Goal: Task Accomplishment & Management: Manage account settings

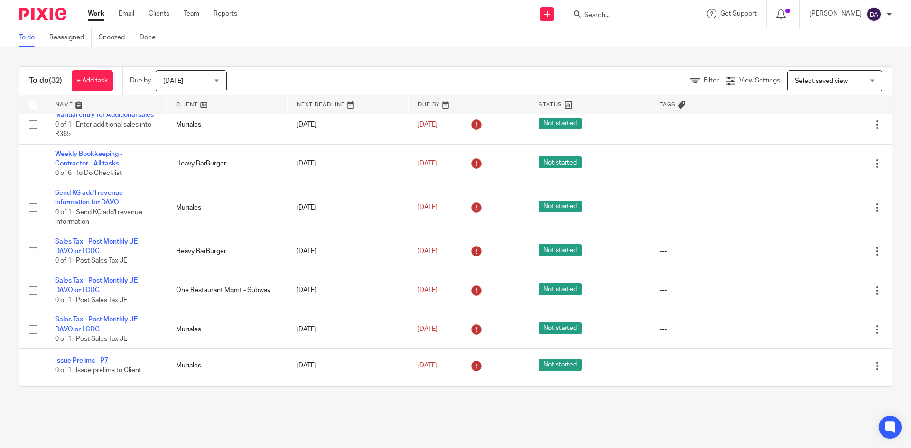
scroll to position [617, 0]
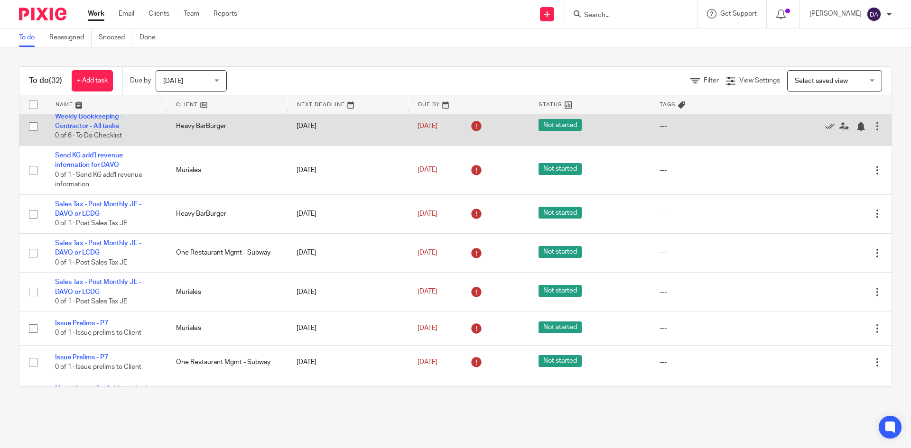
click at [34, 136] on input "checkbox" at bounding box center [33, 127] width 18 height 18
checkbox input "true"
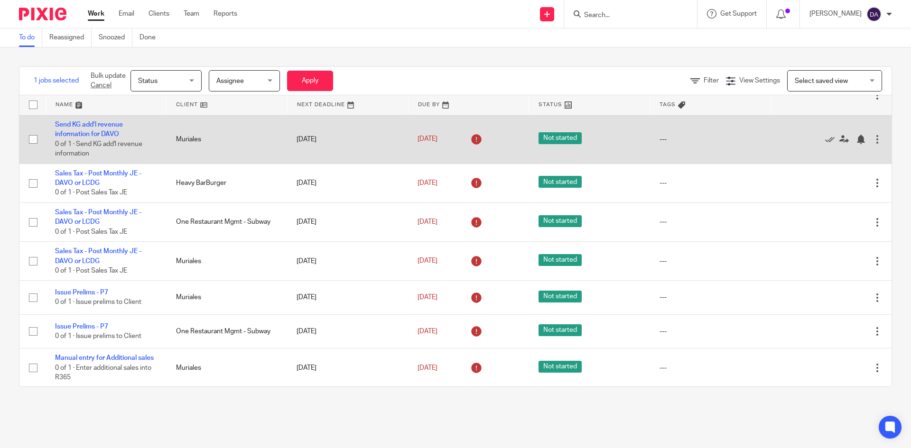
scroll to position [664, 0]
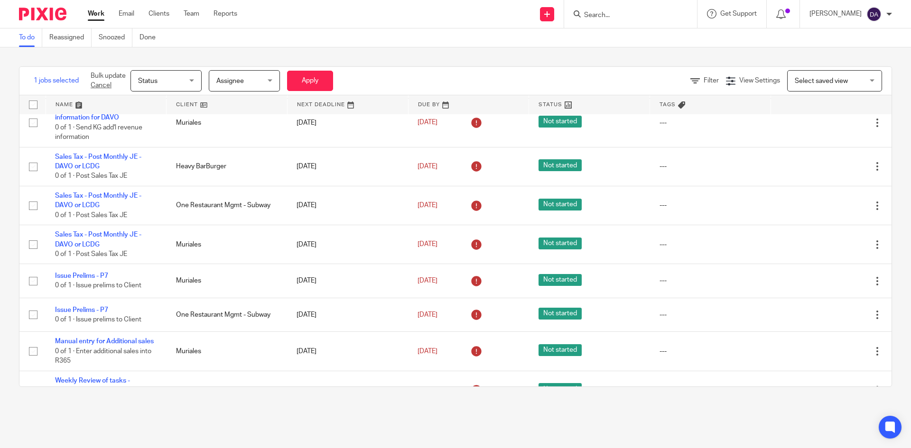
click at [194, 81] on div "Status Status" at bounding box center [165, 80] width 71 height 21
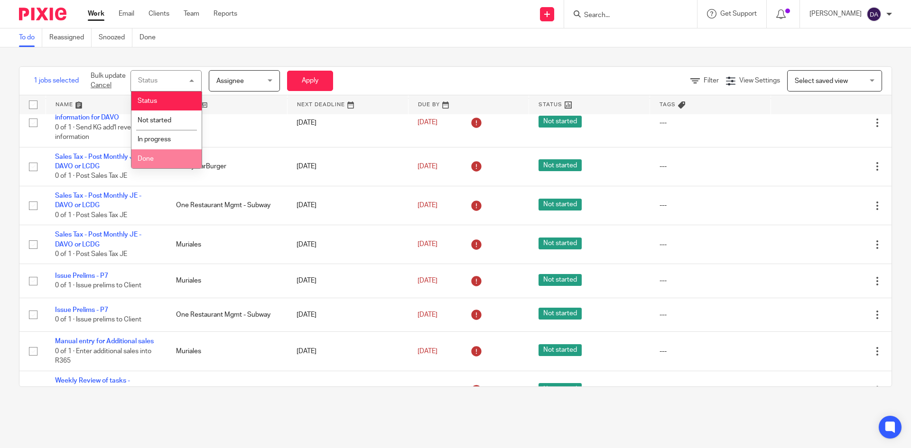
click at [172, 162] on li "Done" at bounding box center [166, 158] width 70 height 19
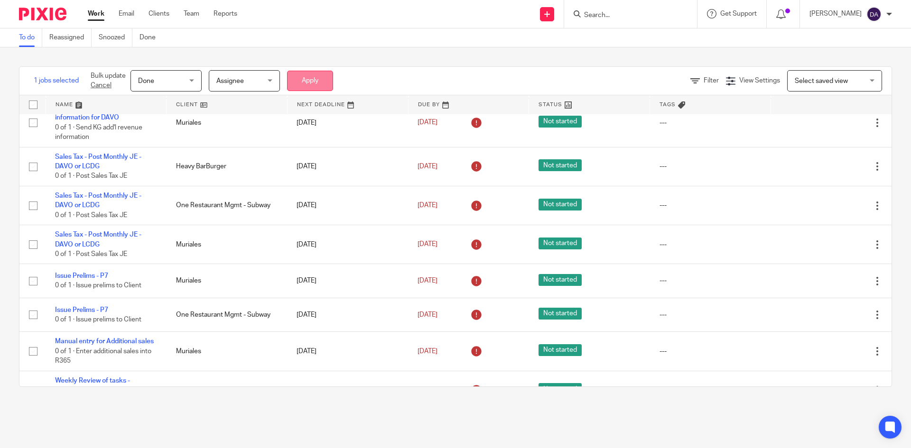
click at [303, 81] on button "Apply" at bounding box center [310, 81] width 46 height 20
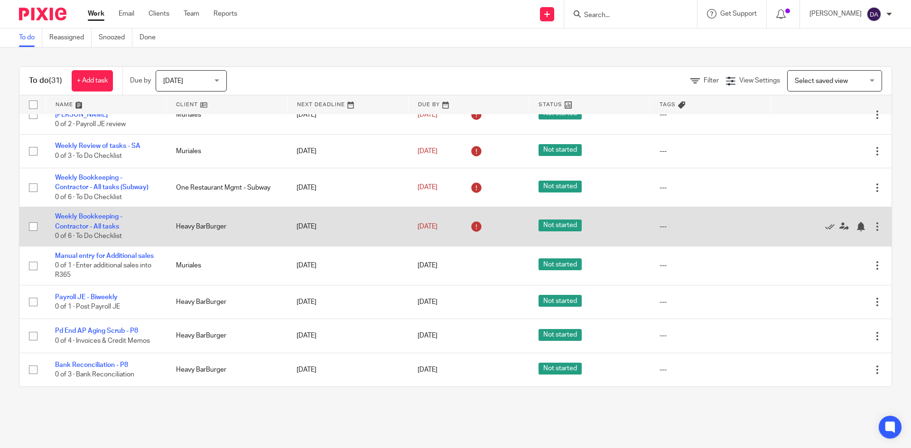
scroll to position [973, 0]
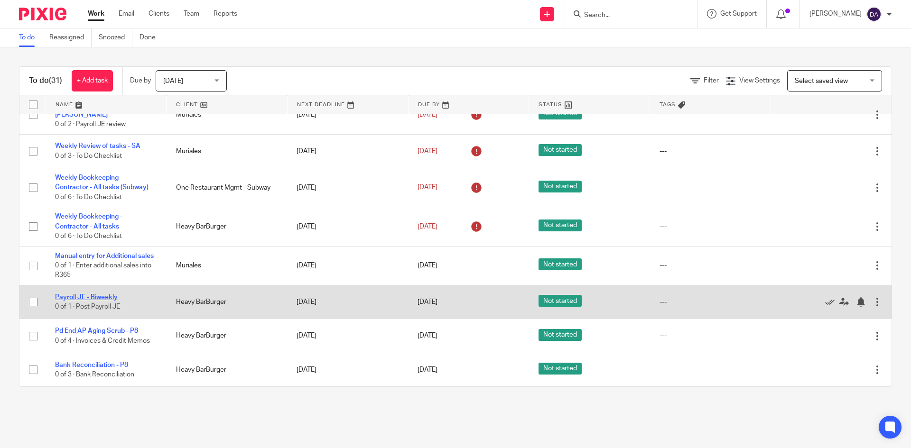
click at [76, 297] on link "Payroll JE - Biweekly" at bounding box center [86, 297] width 63 height 7
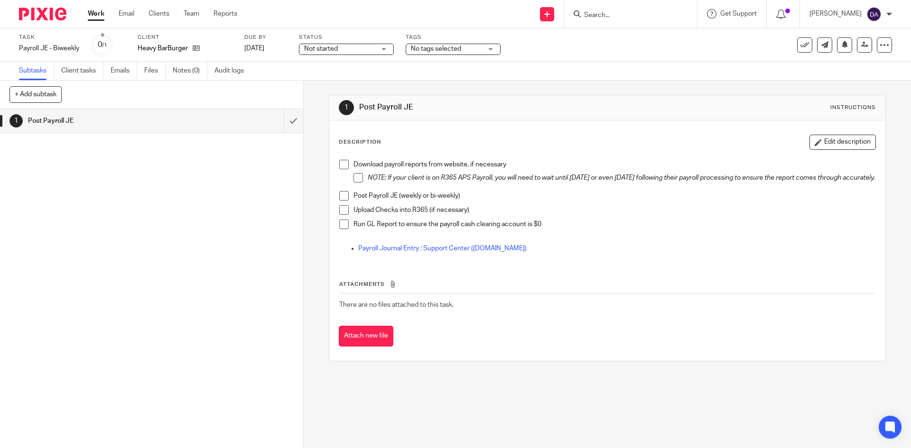
click at [339, 166] on span at bounding box center [343, 164] width 9 height 9
click at [341, 201] on span at bounding box center [343, 195] width 9 height 9
click at [797, 47] on button at bounding box center [804, 44] width 15 height 15
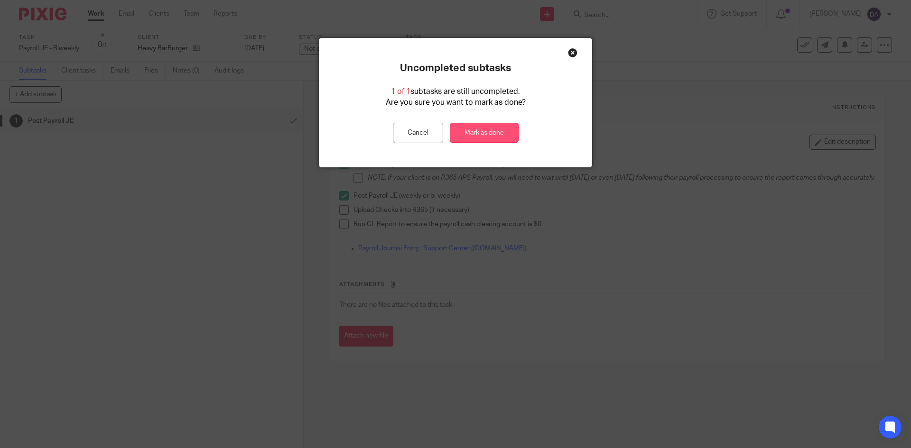
click at [507, 136] on link "Mark as done" at bounding box center [484, 133] width 69 height 20
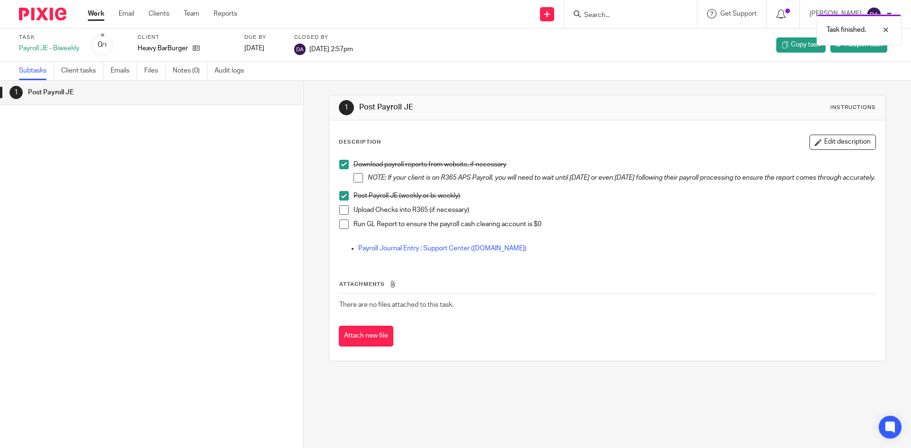
click at [94, 12] on link "Work" at bounding box center [96, 13] width 17 height 9
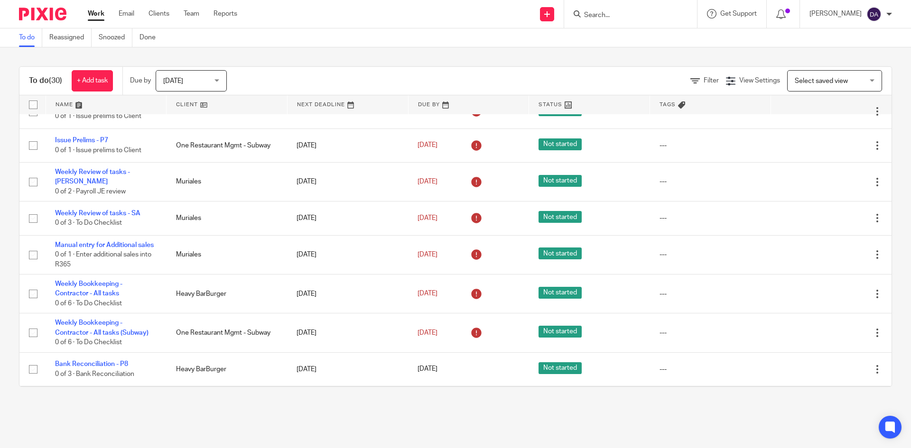
scroll to position [797, 0]
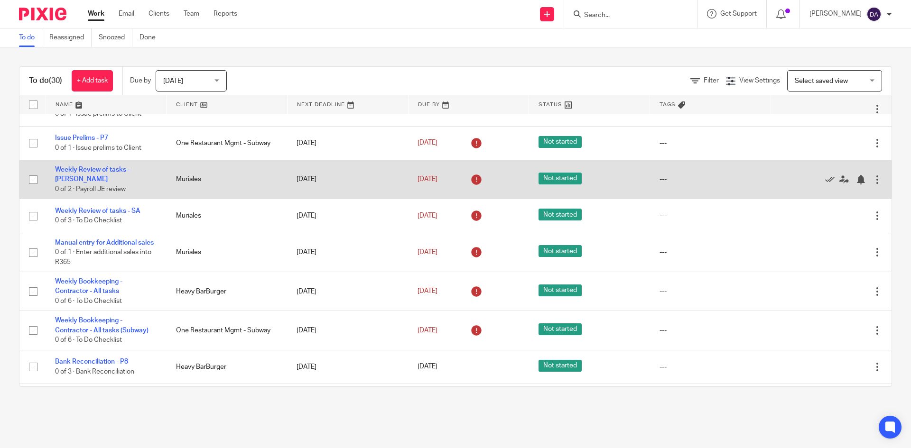
click at [31, 189] on input "checkbox" at bounding box center [33, 180] width 18 height 18
checkbox input "true"
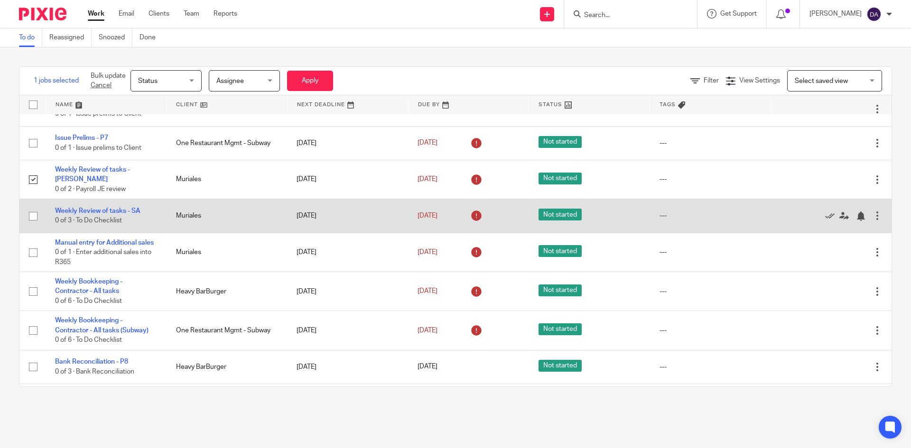
click at [33, 225] on input "checkbox" at bounding box center [33, 216] width 18 height 18
checkbox input "true"
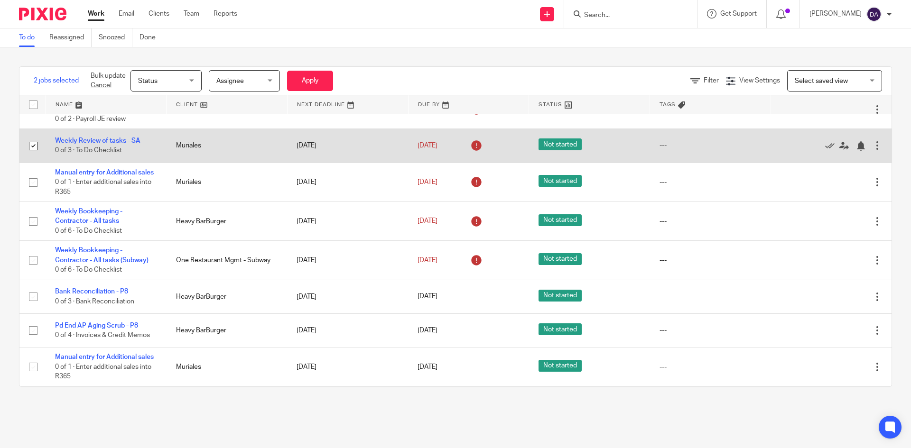
scroll to position [892, 0]
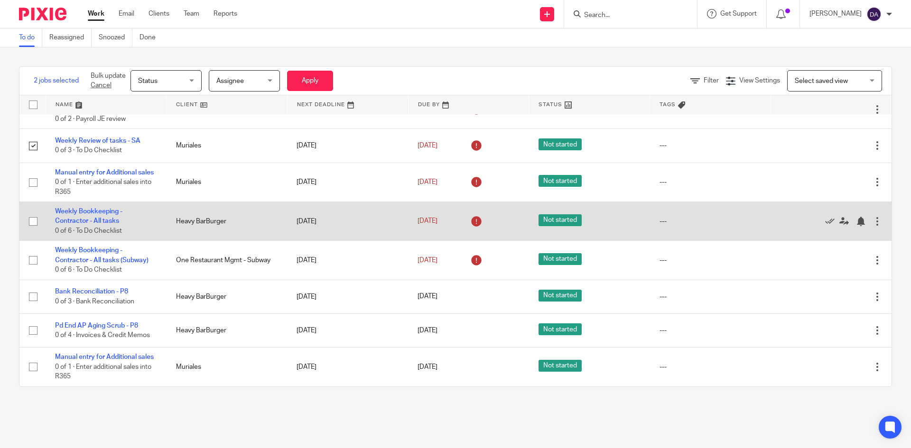
click at [34, 231] on input "checkbox" at bounding box center [33, 222] width 18 height 18
checkbox input "true"
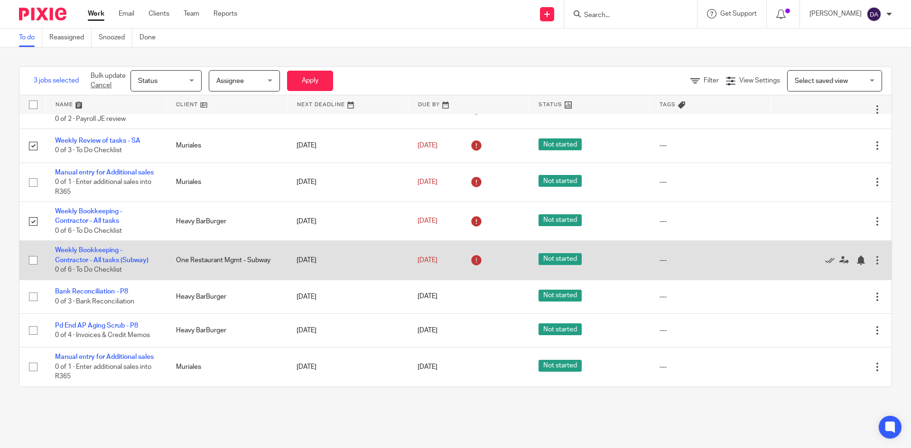
click at [32, 251] on input "checkbox" at bounding box center [33, 260] width 18 height 18
click at [31, 252] on input "checkbox" at bounding box center [33, 260] width 18 height 18
checkbox input "false"
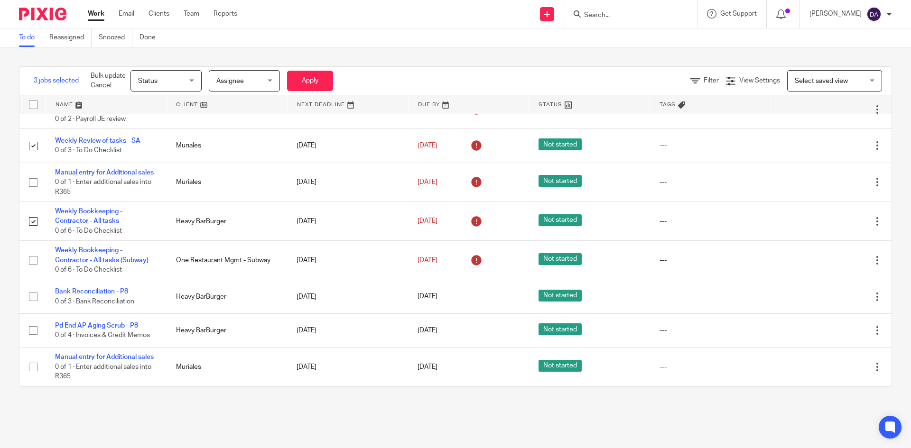
click at [195, 84] on div "Status Status" at bounding box center [165, 80] width 71 height 21
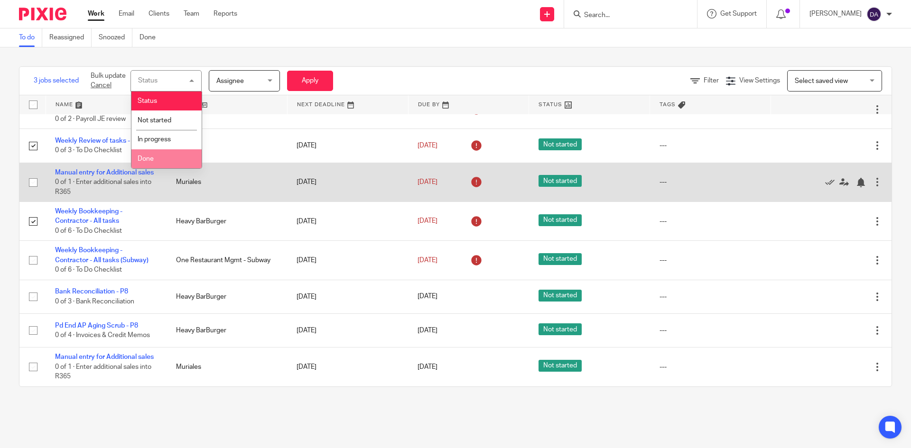
drag, startPoint x: 167, startPoint y: 156, endPoint x: 178, endPoint y: 151, distance: 11.9
click at [167, 156] on li "Done" at bounding box center [166, 158] width 70 height 19
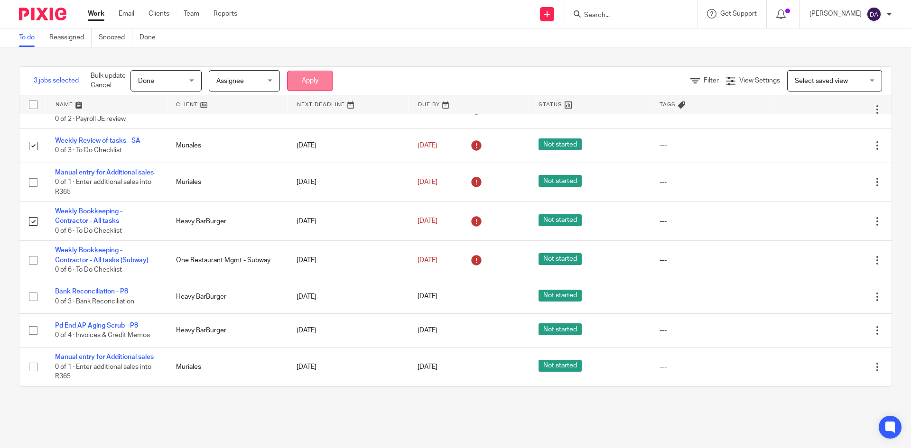
click at [305, 80] on button "Apply" at bounding box center [310, 81] width 46 height 20
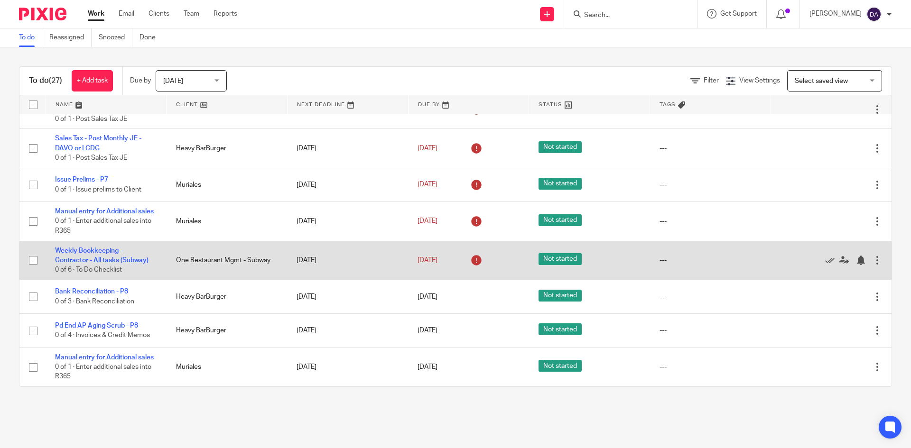
scroll to position [785, 0]
click at [93, 264] on link "Weekly Bookkeeping - Contractor - All tasks (Subway)" at bounding box center [101, 256] width 93 height 16
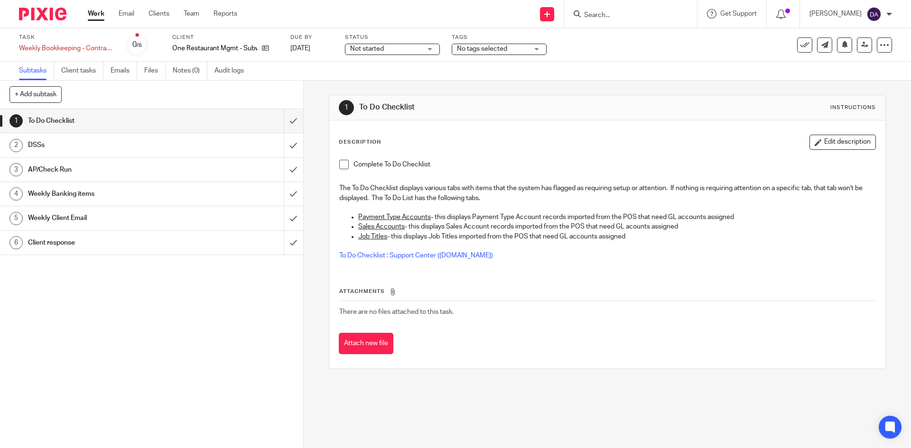
click at [71, 145] on h1 "DSSs" at bounding box center [110, 145] width 164 height 14
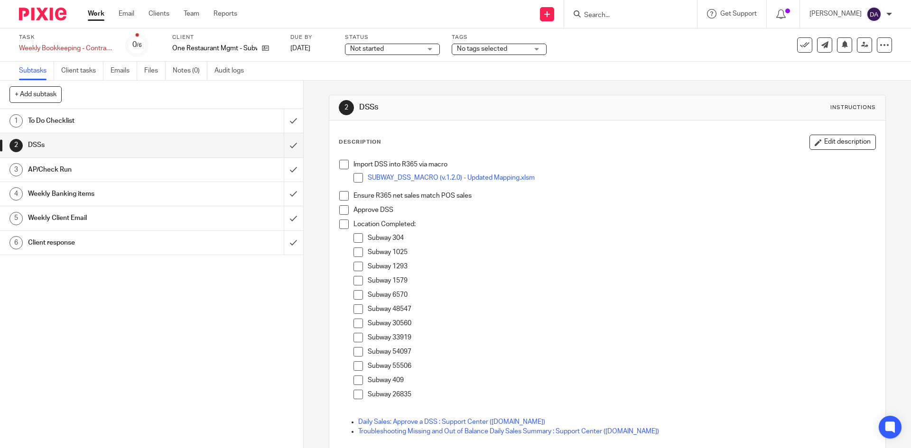
click at [340, 166] on span at bounding box center [343, 164] width 9 height 9
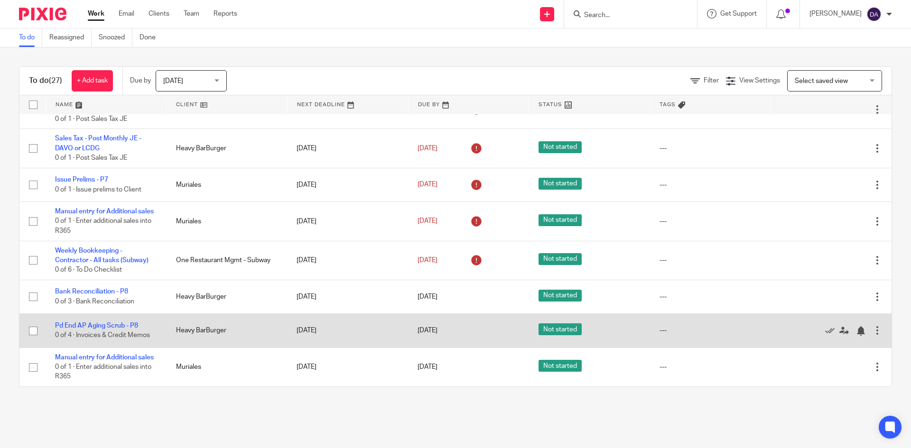
scroll to position [833, 0]
